Goal: Communication & Community: Answer question/provide support

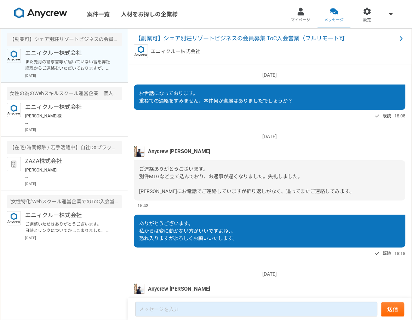
scroll to position [591, 0]
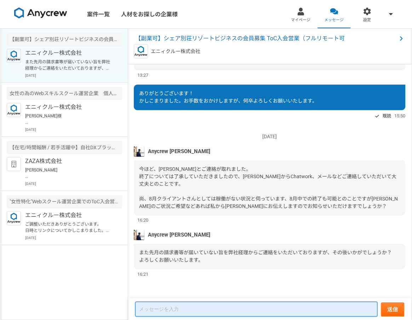
click at [167, 311] on textarea at bounding box center [256, 309] width 242 height 15
click at [170, 308] on textarea "To enrich screen reader interactions, please activate Accessibility in Grammarl…" at bounding box center [256, 309] width 242 height 15
type textarea "g"
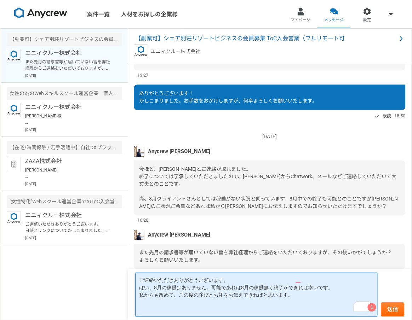
click at [228, 294] on textarea "ご連絡いただきありがとうございます。 はい、8月の稼働はありません。可能であれは8月の稼働無く終了ができれば幸いです。 私からも改めて、この度の詫びとお礼をお…" at bounding box center [256, 295] width 242 height 44
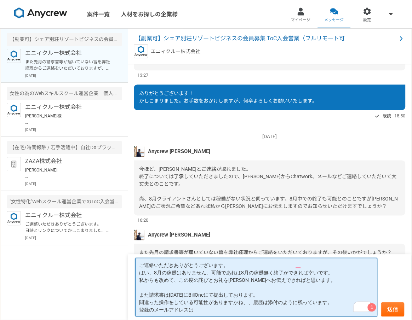
paste textarea "[EMAIL_ADDRESS][DOMAIN_NAME]"
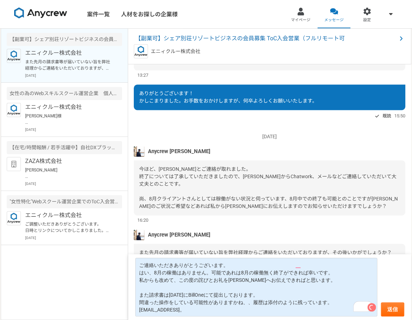
click at [392, 267] on form "ご連絡いただきありがとうございます。 はい、8月の稼働はありません 。 可能であれは8月の稼働無く終了ができれば幸いです。 私からも改めて、この度の詫びとお礼…" at bounding box center [269, 287] width 283 height 66
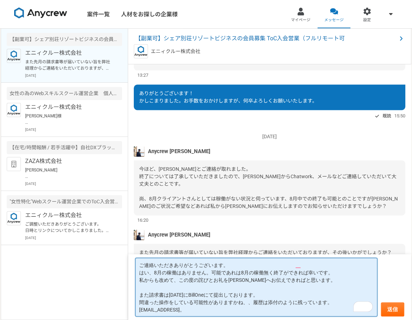
drag, startPoint x: 281, startPoint y: 302, endPoint x: 329, endPoint y: 250, distance: 70.9
click at [281, 302] on textarea "ご連絡いただきありがとうございます。 はい、8月の稼働はありません。可能であれは8月の稼働無く終了ができれば幸いです。 私からも改めて、この度の詫びとお礼を[…" at bounding box center [256, 287] width 242 height 59
type textarea "ご連絡いただきありがとうございます。 はい、8月の稼働はありません。可能であれは8月の稼働無く終了ができれば幸いです。 私からも改めて、この度の詫びとお礼を[…"
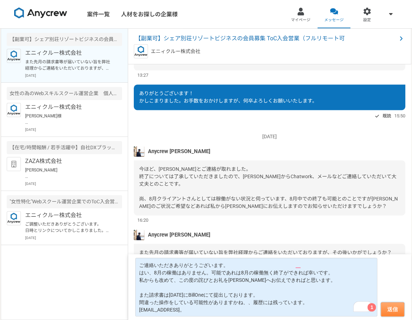
click at [394, 311] on button "送信" at bounding box center [392, 309] width 23 height 14
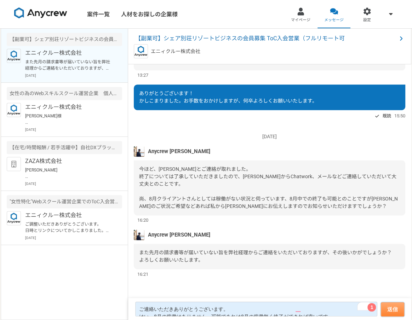
scroll to position [606, 0]
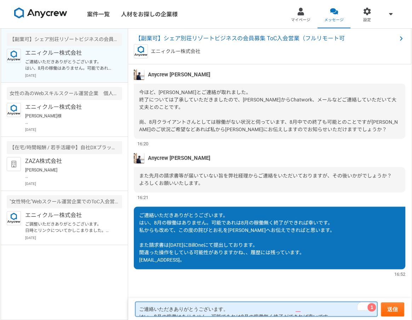
click at [250, 311] on textarea "ご連絡いただきありがとうございます。 はい、8月の稼働はありません。可能であれは8月の稼働無く終了ができれば幸いです。 私からも改めて、この度の詫びとお礼を[…" at bounding box center [256, 309] width 242 height 15
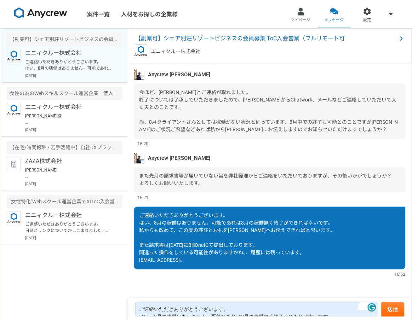
click at [395, 279] on div "[DATE] Anycrew [PERSON_NAME] ご連絡ありがとうございます。 別件MTGなど立て込んでおり、お返事が遅くなりました。失礼しました。 …" at bounding box center [269, 181] width 283 height 234
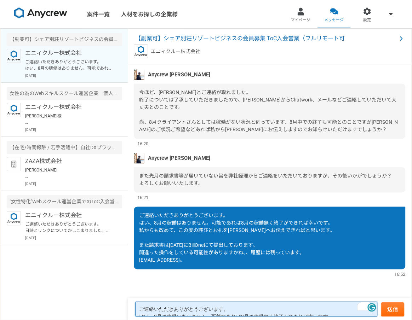
click at [374, 313] on textarea "ご連絡いただきありがとうございます。 はい、8月の稼働はありません。可能であれは8月の稼働無く終了ができれば幸いです。 私からも改めて、この度の詫びとお礼を[…" at bounding box center [256, 309] width 242 height 15
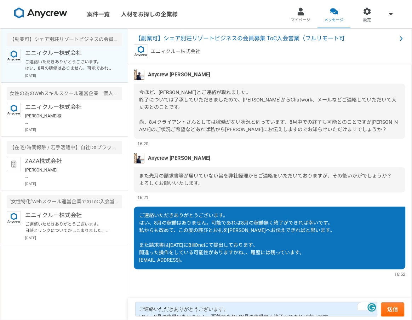
click at [221, 15] on nav "案件一覧 人材をお探しの企業様 マイページ メッセージ 設定" at bounding box center [206, 14] width 412 height 28
click at [299, 14] on div at bounding box center [300, 11] width 8 height 8
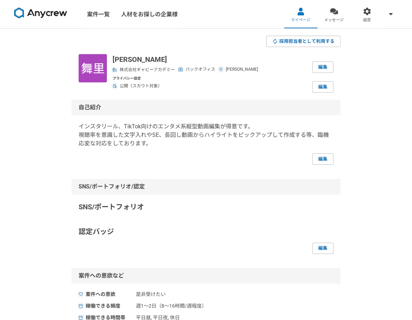
click at [50, 13] on img at bounding box center [40, 12] width 53 height 11
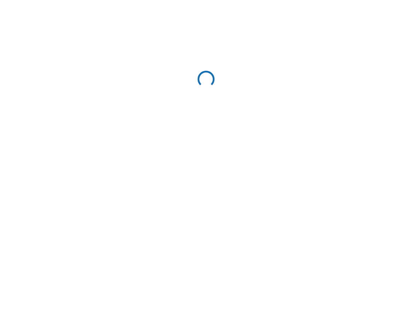
click at [78, 22] on html "Enable Ginger Cannot connect to Ginger Check your internet connection or reload…" at bounding box center [206, 80] width 412 height 161
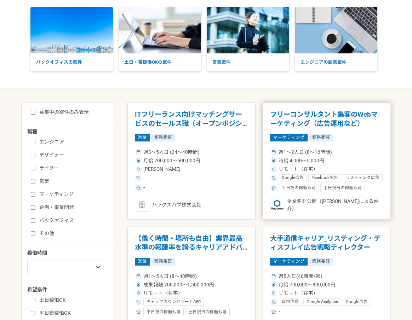
scroll to position [53, 0]
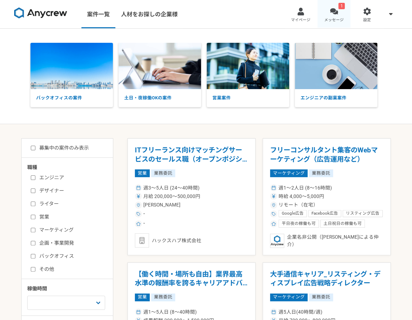
click at [336, 8] on div at bounding box center [334, 11] width 8 height 8
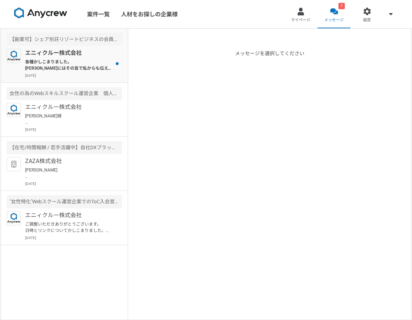
click at [88, 71] on div "エニィクルー株式会社 各種かしこまりました。 瀬戸口さんにはその旨で私からも伝えておきます。 請求書に関してもかしこまりました。 引き続きよろしくお願いいたし…" at bounding box center [73, 63] width 97 height 29
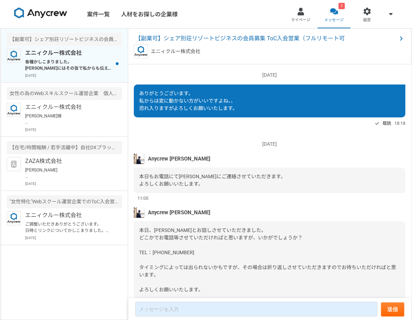
scroll to position [615, 0]
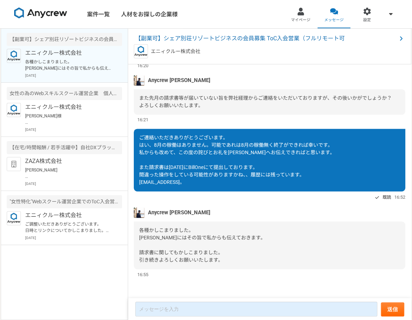
click at [229, 201] on div "2025/08/06（水） ありがとうございます。 私からは変に動かない方がいいですよね、、 恐れ入りますがよろしくお願いいたします。 既読 18:18 20…" at bounding box center [269, 181] width 283 height 234
